Goal: Navigation & Orientation: Find specific page/section

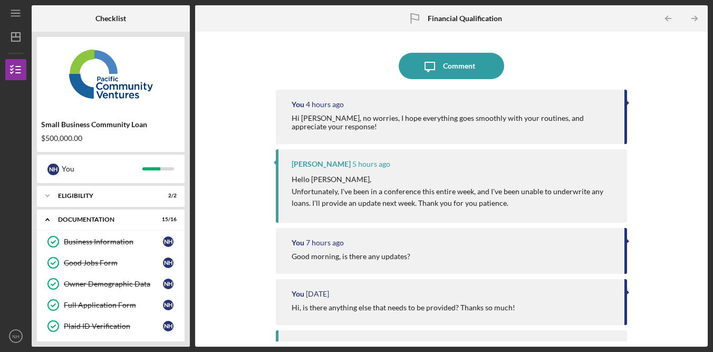
scroll to position [267, 0]
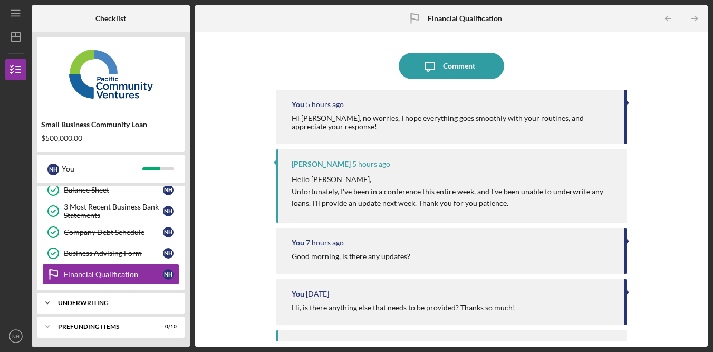
scroll to position [285, 0]
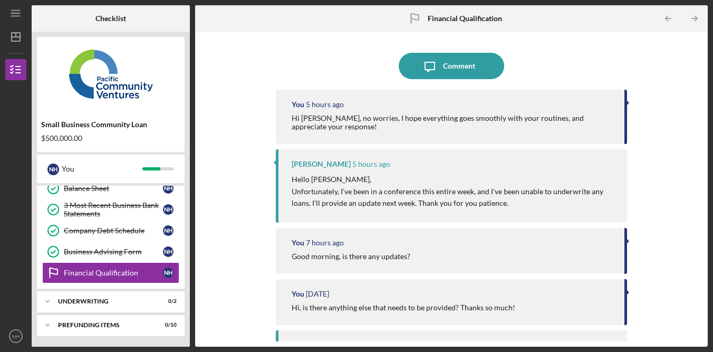
click at [687, 30] on icon "Icon/Table Pagination Arrow" at bounding box center [695, 19] width 24 height 24
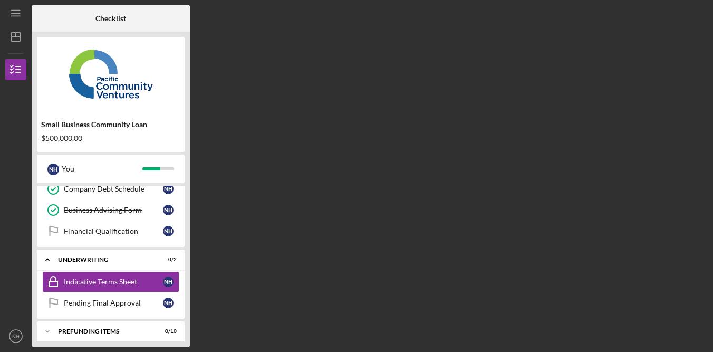
scroll to position [333, 0]
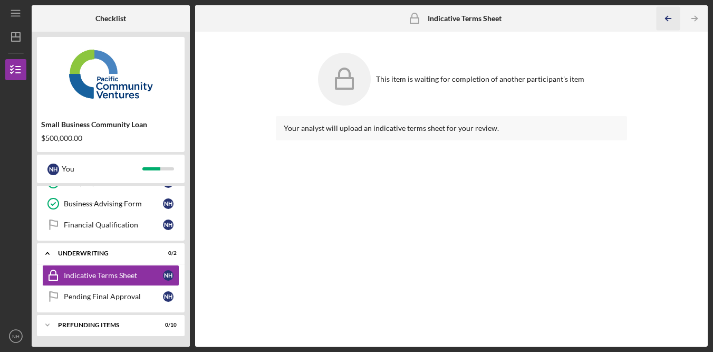
click at [671, 20] on icon "Icon/Table Pagination Arrow" at bounding box center [668, 19] width 24 height 24
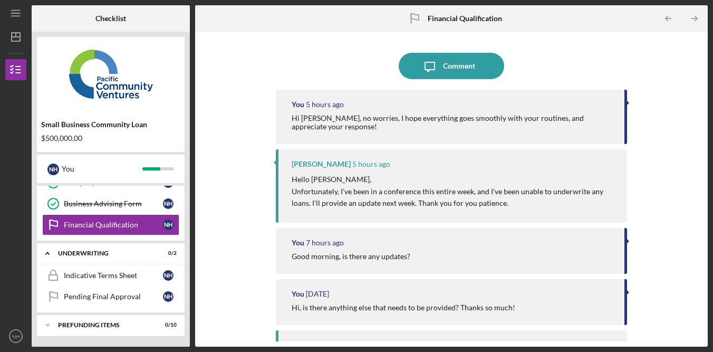
click at [668, 93] on div "Icon/Message Comment You 5 hours ago Hi [PERSON_NAME], no worries, I hope every…" at bounding box center [451, 189] width 502 height 304
click at [671, 93] on div "Icon/Message Comment You 5 hours ago Hi [PERSON_NAME], no worries, I hope every…" at bounding box center [451, 189] width 502 height 304
click at [671, 91] on div "Icon/Message Comment You 5 hours ago Hi Alberto, no worries, I hope everything …" at bounding box center [451, 189] width 502 height 304
